Goal: Find specific page/section: Find specific page/section

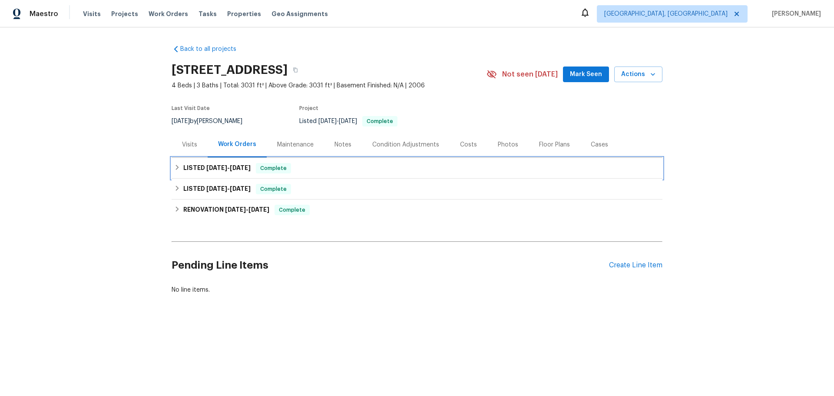
click at [191, 165] on h6 "LISTED [DATE] - [DATE]" at bounding box center [216, 168] width 67 height 10
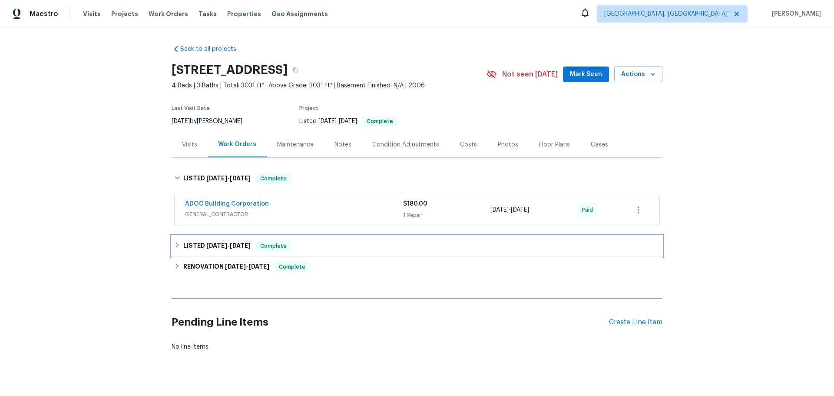
click at [192, 250] on h6 "LISTED [DATE] - [DATE]" at bounding box center [216, 246] width 67 height 10
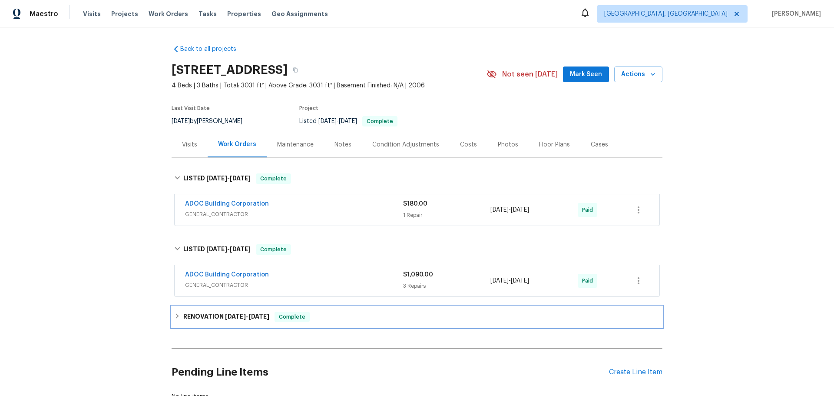
click at [178, 319] on div "RENOVATION [DATE] - [DATE] Complete" at bounding box center [417, 317] width 486 height 10
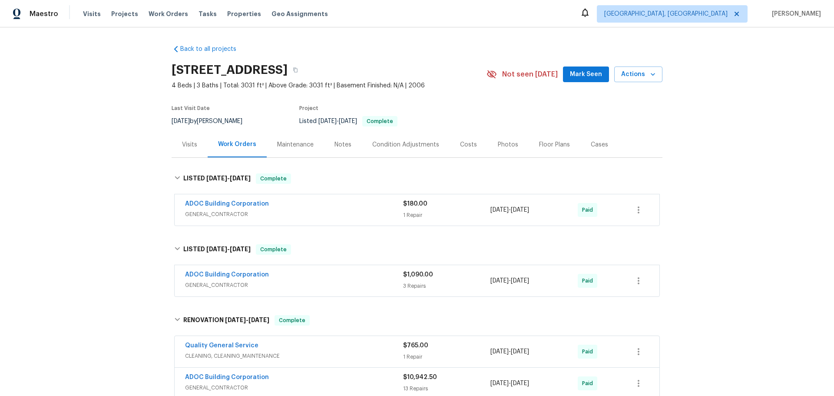
click at [221, 211] on span "GENERAL_CONTRACTOR" at bounding box center [294, 214] width 218 height 9
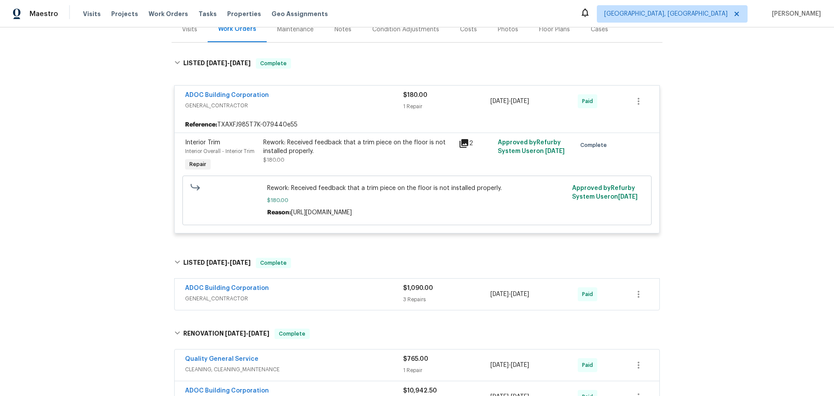
scroll to position [130, 0]
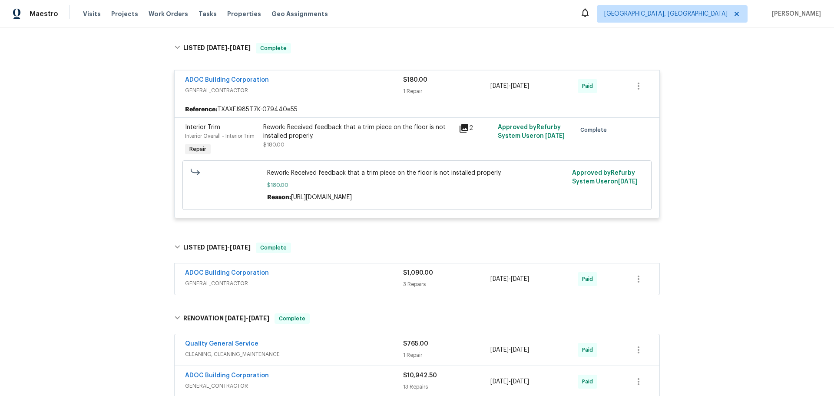
click at [274, 273] on div "ADOC Building Corporation" at bounding box center [294, 274] width 218 height 10
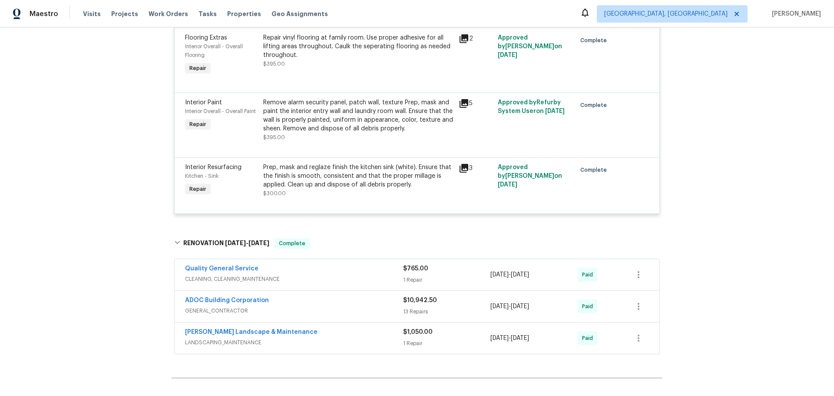
scroll to position [435, 0]
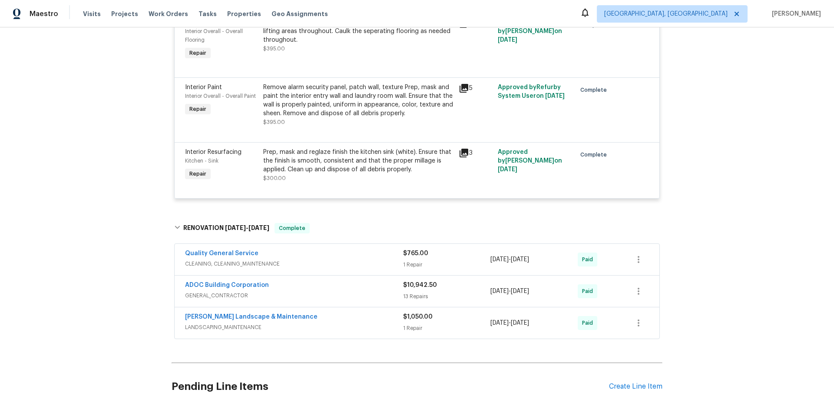
click at [347, 264] on span "CLEANING, CLEANING_MAINTENANCE" at bounding box center [294, 263] width 218 height 9
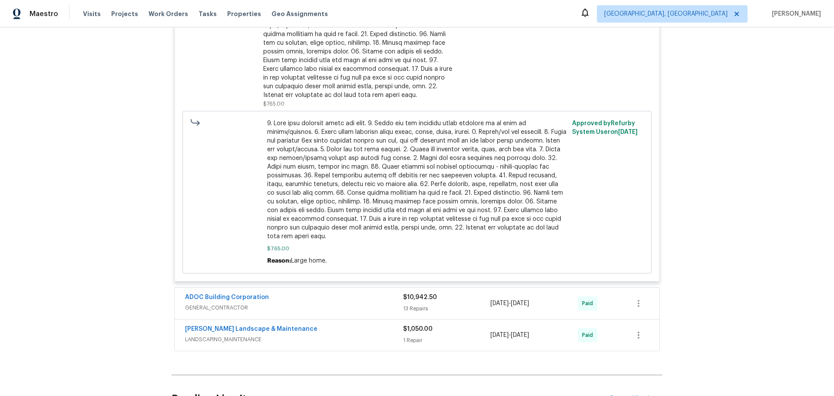
scroll to position [912, 0]
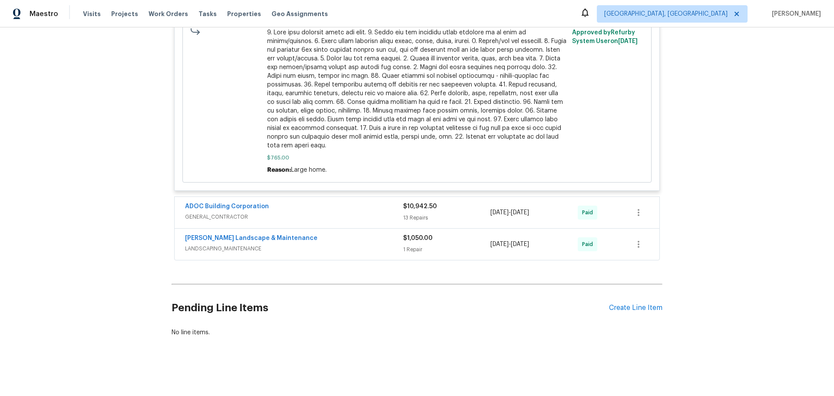
click at [243, 212] on span "GENERAL_CONTRACTOR" at bounding box center [294, 216] width 218 height 9
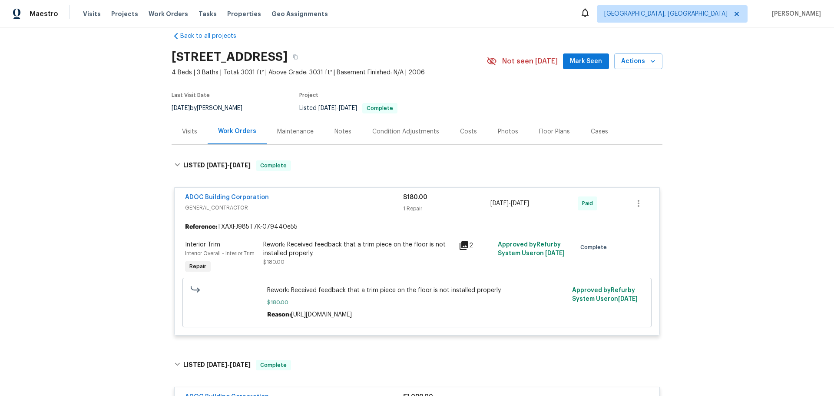
scroll to position [0, 0]
